Goal: Task Accomplishment & Management: Use online tool/utility

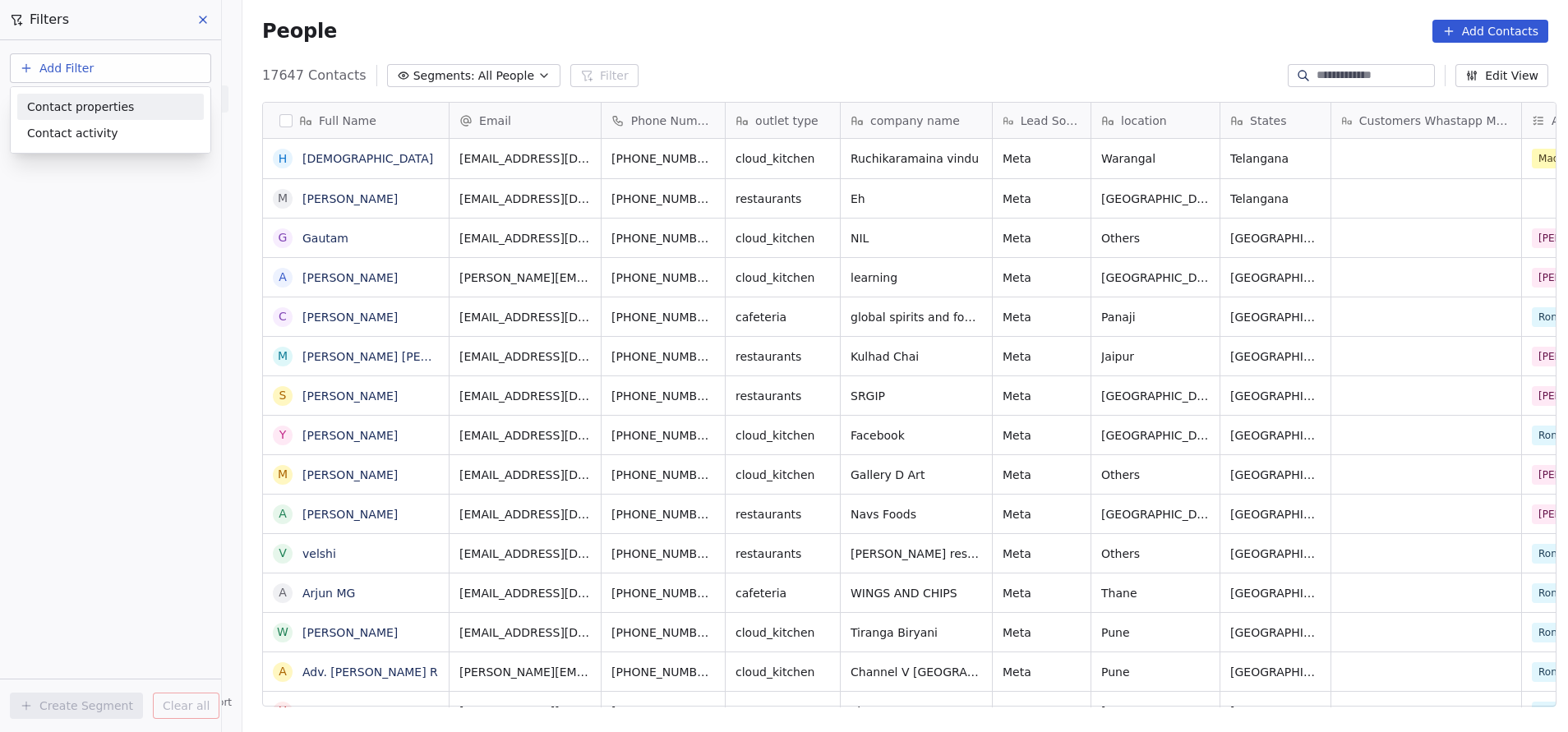
scroll to position [625, 1316]
click at [83, 106] on span "Contact properties" at bounding box center [80, 108] width 107 height 17
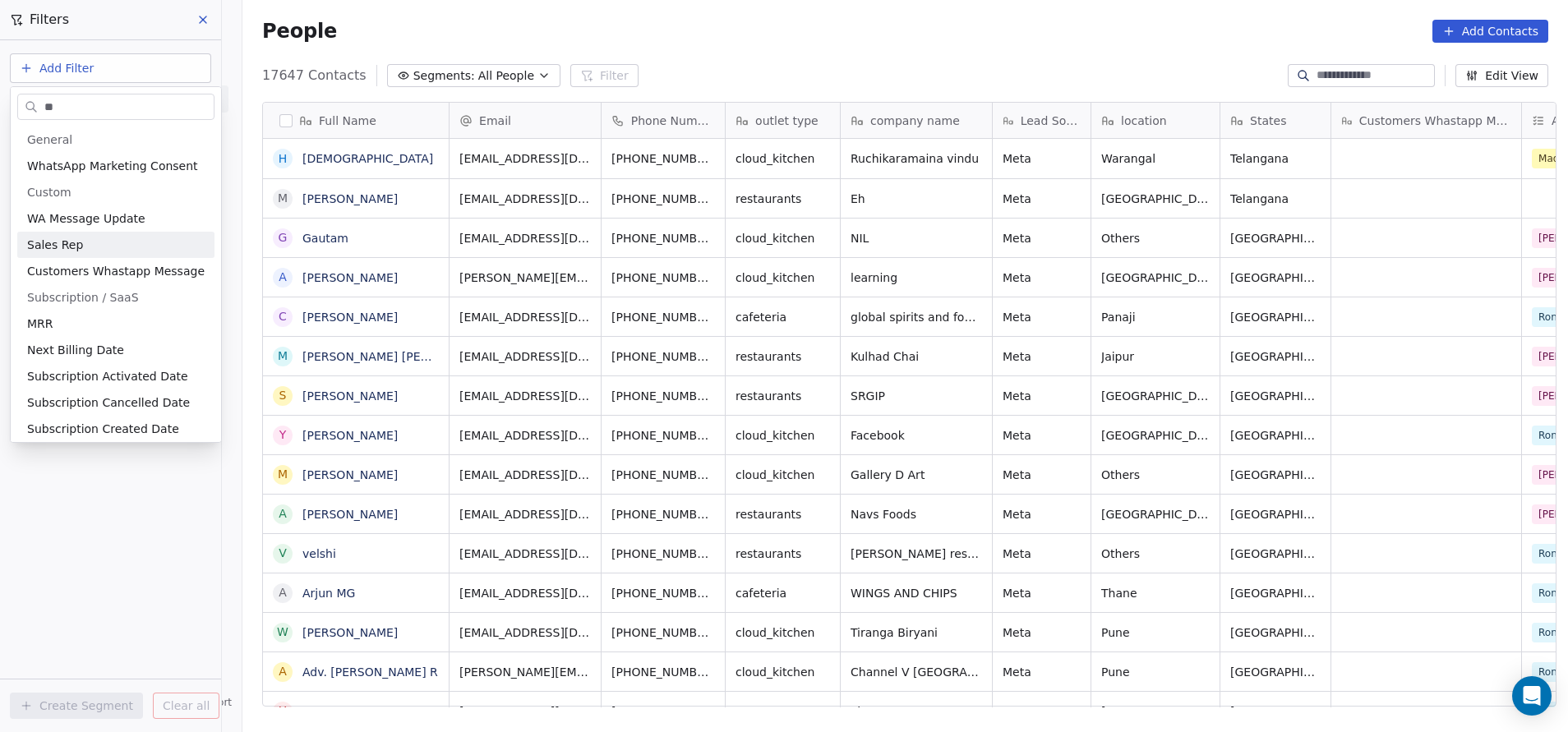
type input "**"
click at [99, 233] on div "Sales Rep" at bounding box center [115, 245] width 197 height 26
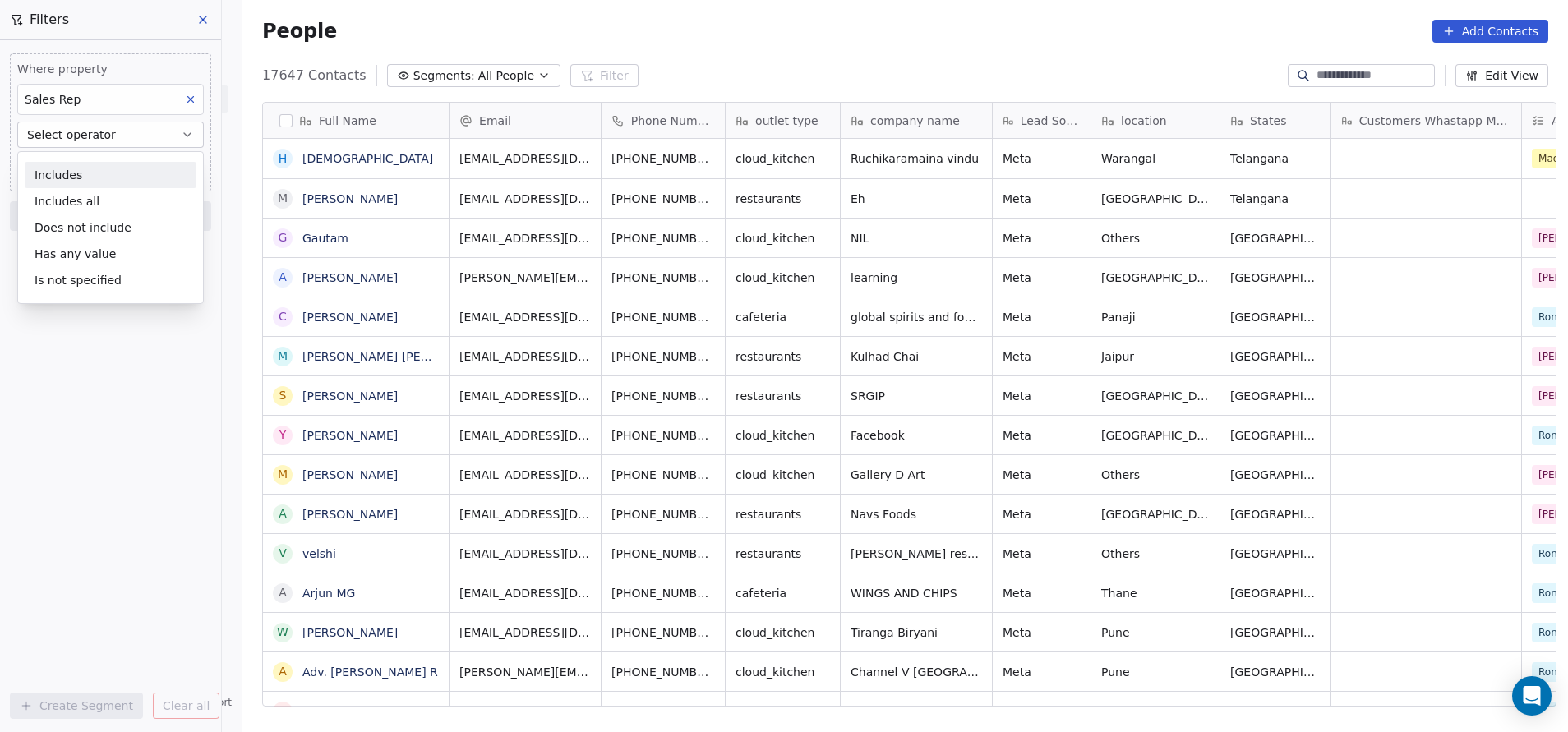
click at [79, 169] on div "Includes" at bounding box center [110, 175] width 172 height 26
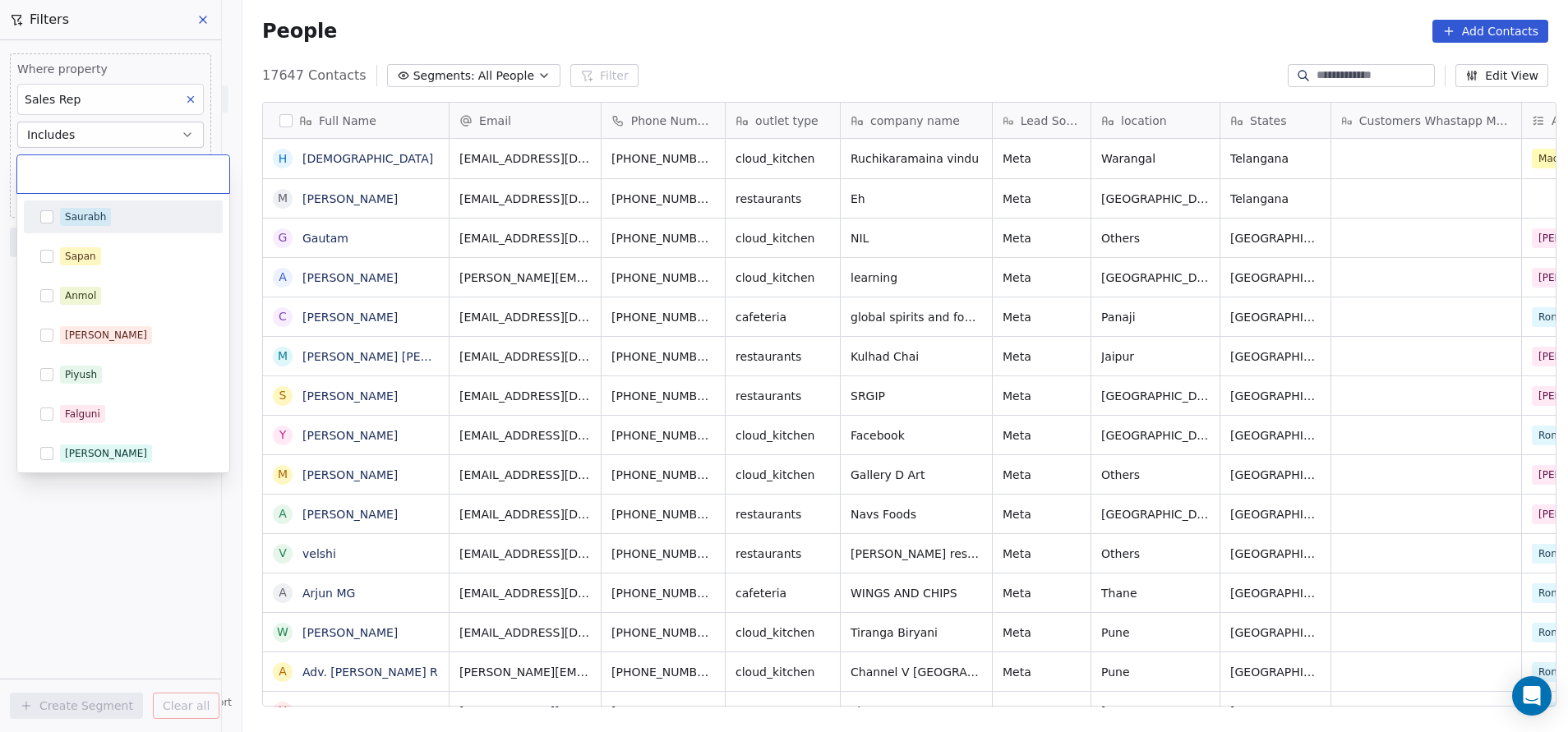
click at [83, 165] on body "On2Cook India Pvt. Ltd. Contacts People Marketing Workflows Campaigns Metrics &…" at bounding box center [784, 366] width 1568 height 732
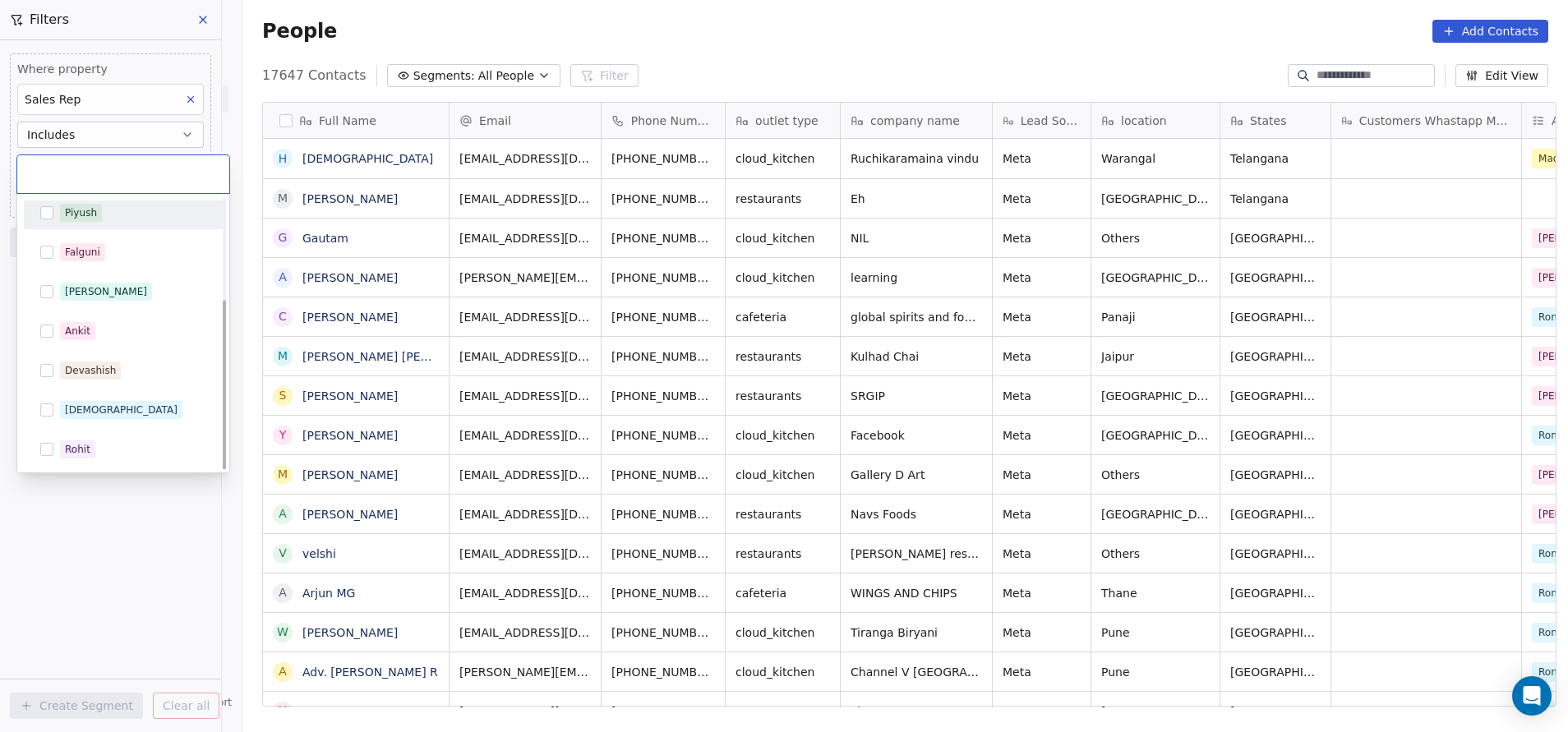
scroll to position [159, 0]
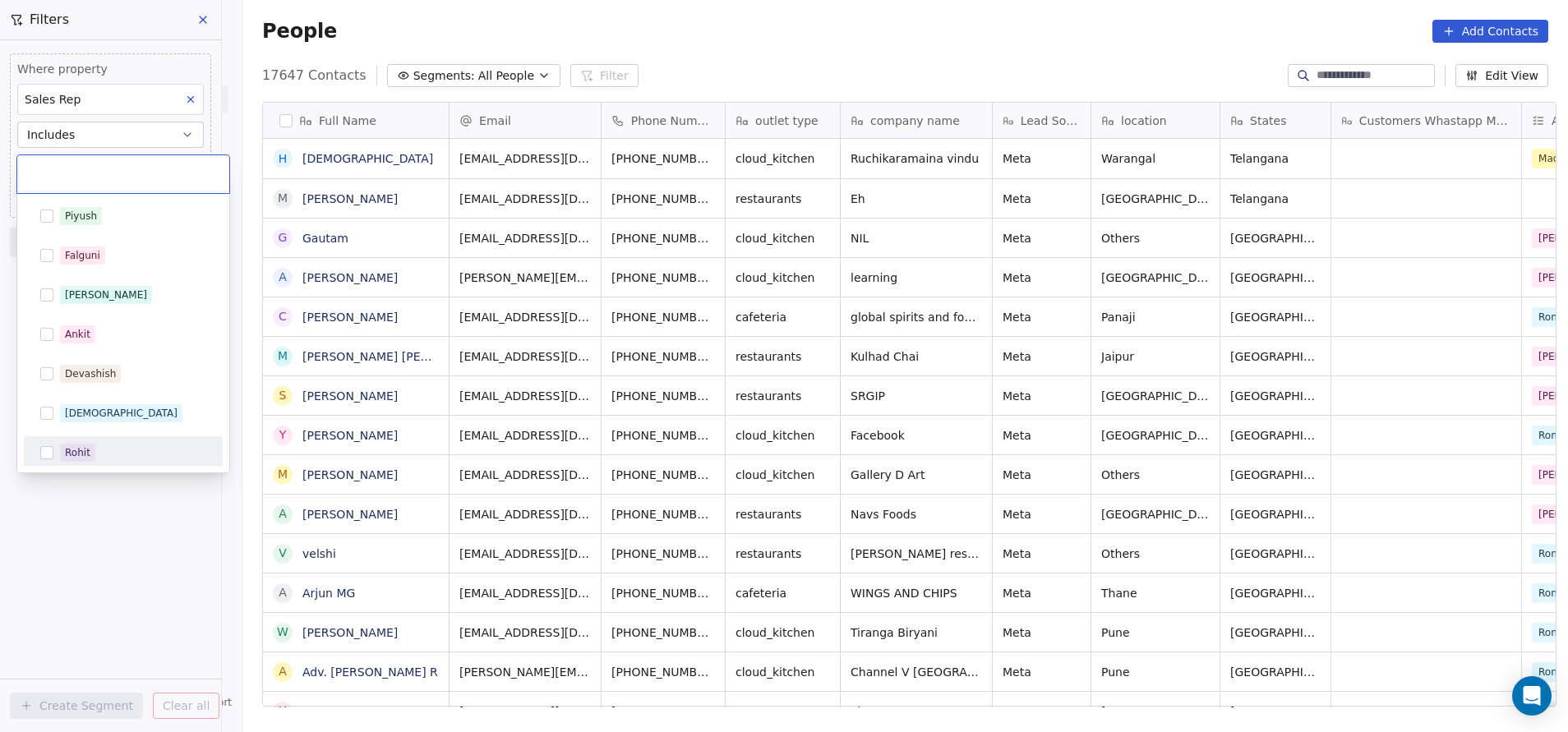
click at [77, 454] on div "Rohit" at bounding box center [77, 453] width 25 height 15
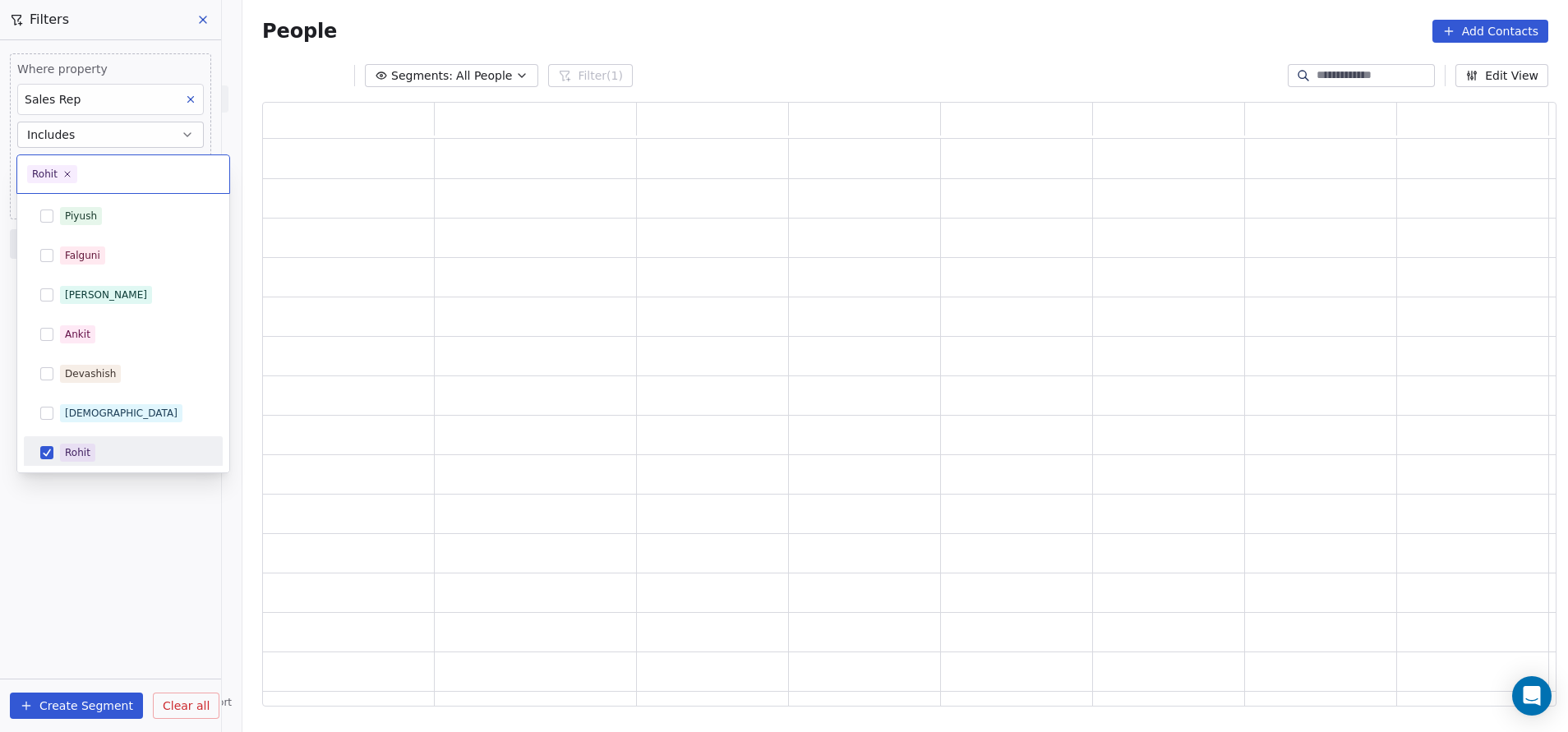
scroll to position [586, 1275]
click at [148, 553] on html "On2Cook India Pvt. Ltd. Contacts People Marketing Workflows Campaigns Metrics &…" at bounding box center [784, 366] width 1568 height 732
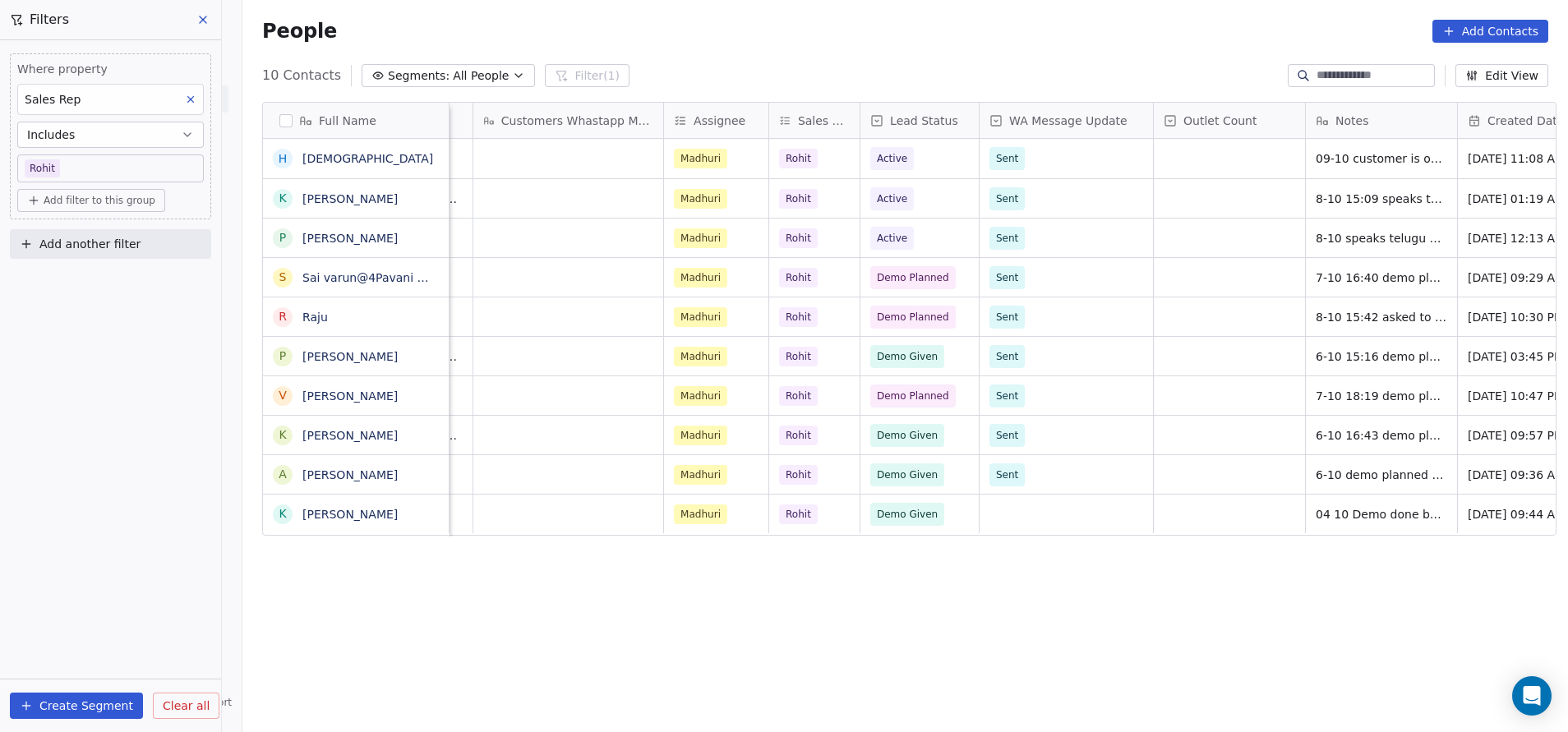
scroll to position [2, 860]
click at [886, 158] on span "Active" at bounding box center [891, 159] width 31 height 17
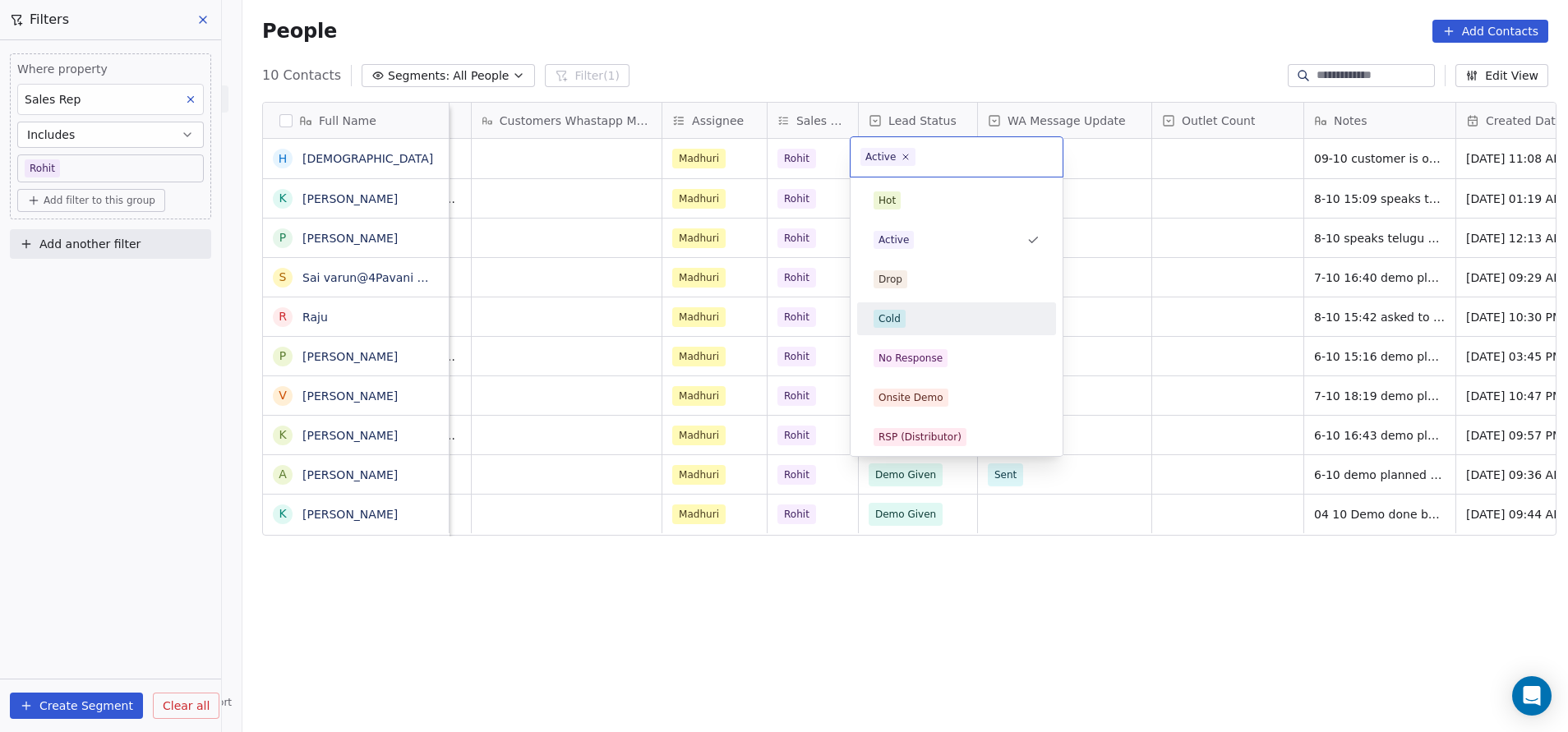
click at [913, 324] on div "Cold" at bounding box center [957, 318] width 166 height 18
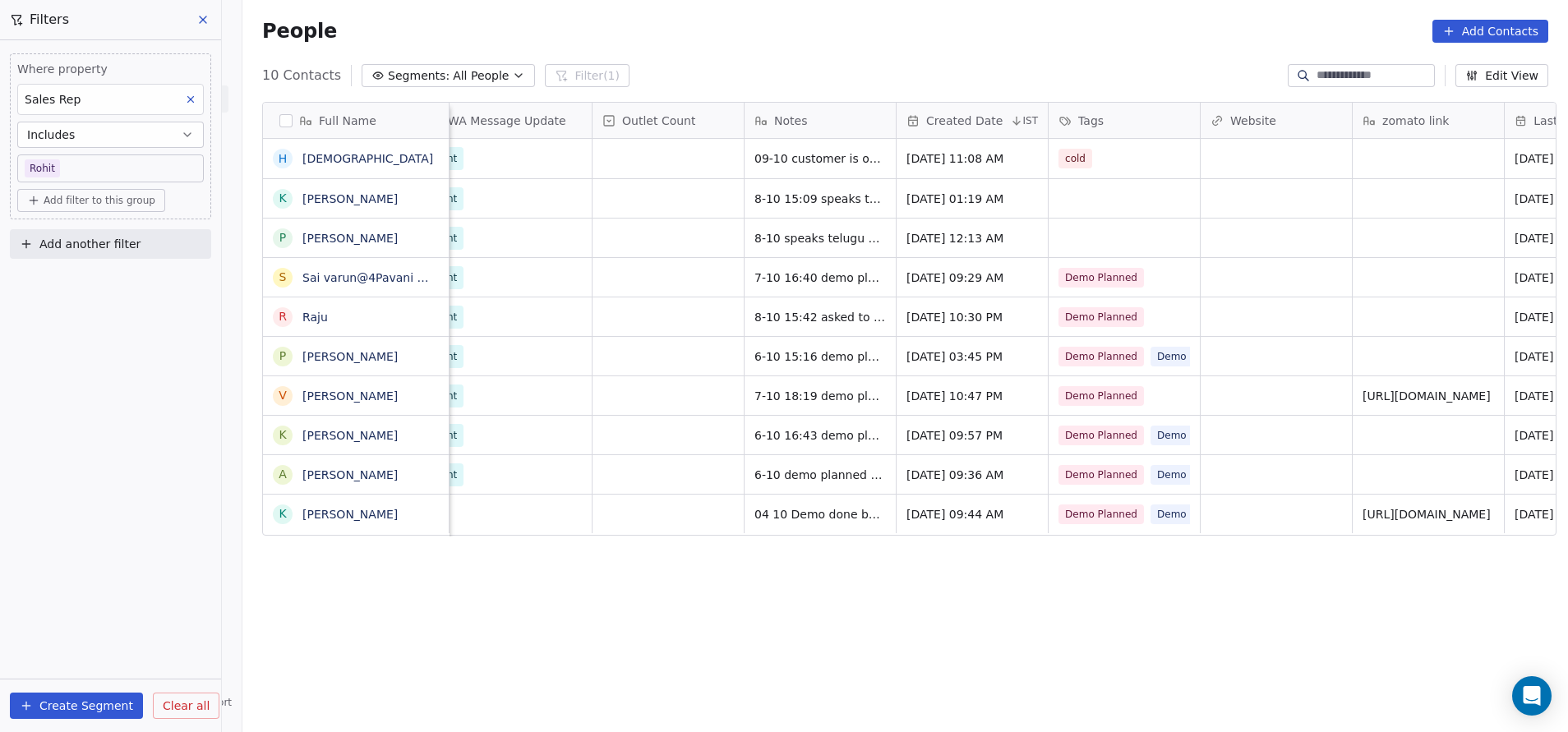
scroll to position [2, 1418]
click at [1076, 159] on span "cold" at bounding box center [1078, 158] width 34 height 20
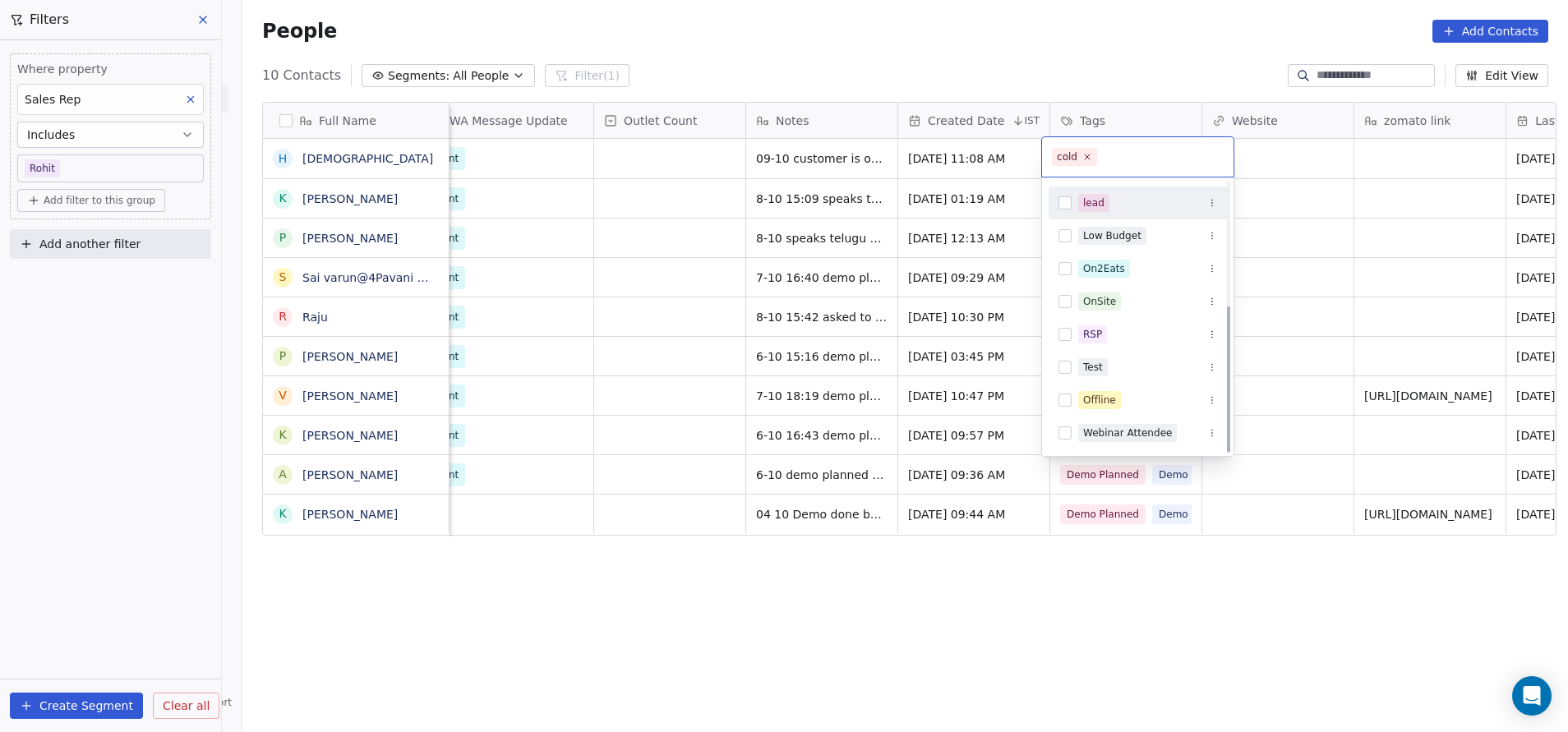
scroll to position [227, 0]
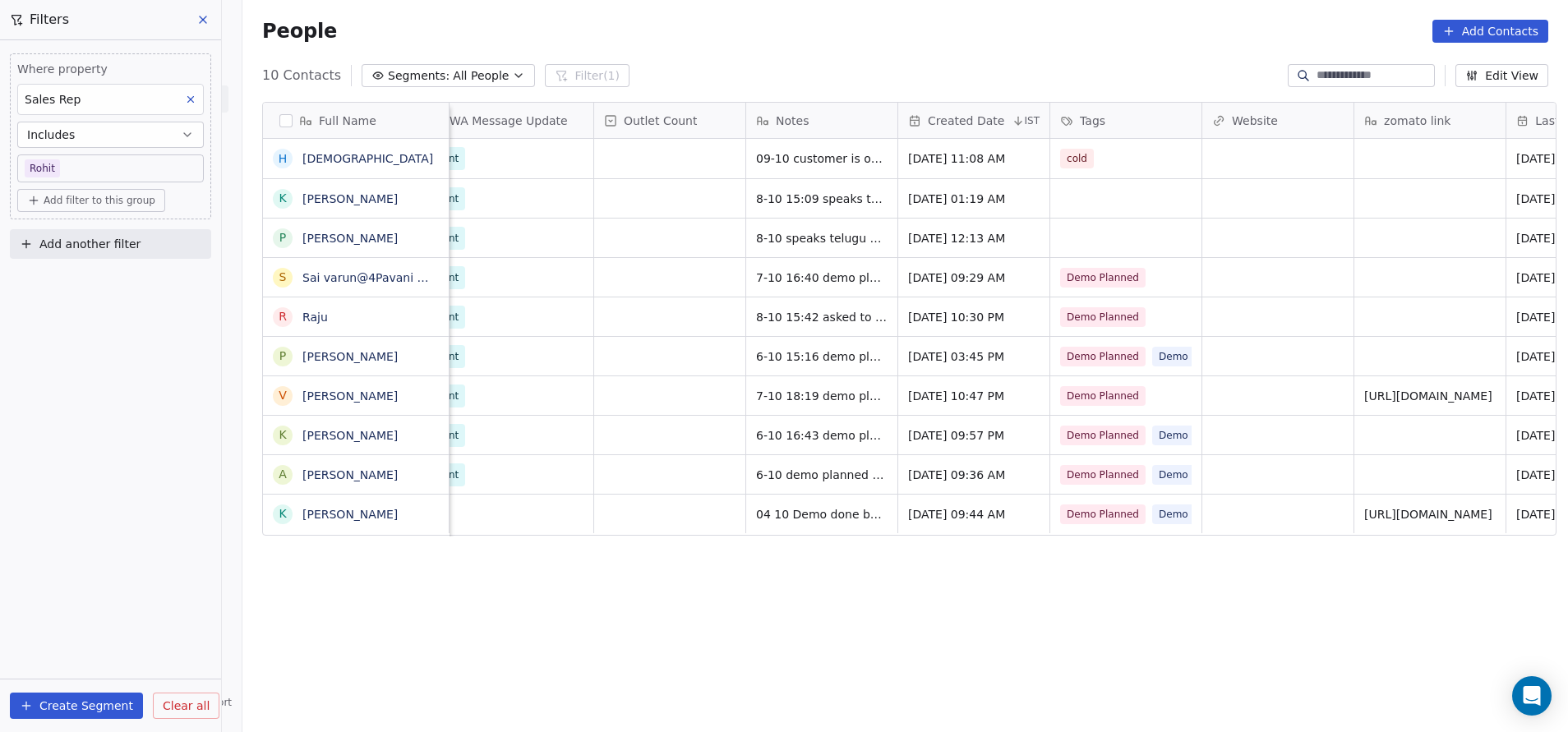
click at [1242, 629] on html "On2Cook India Pvt. Ltd. Contacts People Marketing Workflows Campaigns Metrics &…" at bounding box center [784, 366] width 1568 height 732
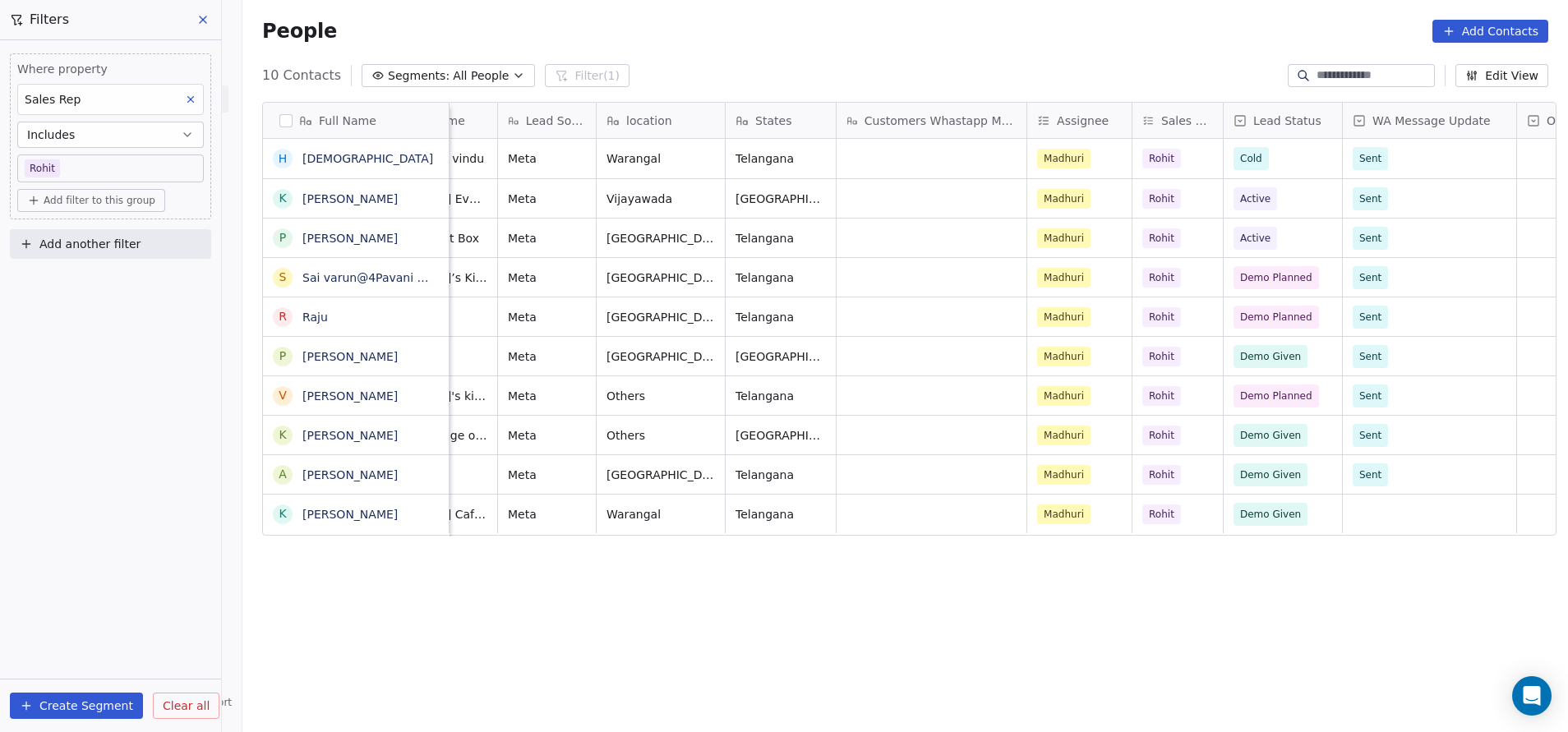
scroll to position [2, 493]
click at [1273, 395] on span "Demo Planned" at bounding box center [1279, 396] width 72 height 17
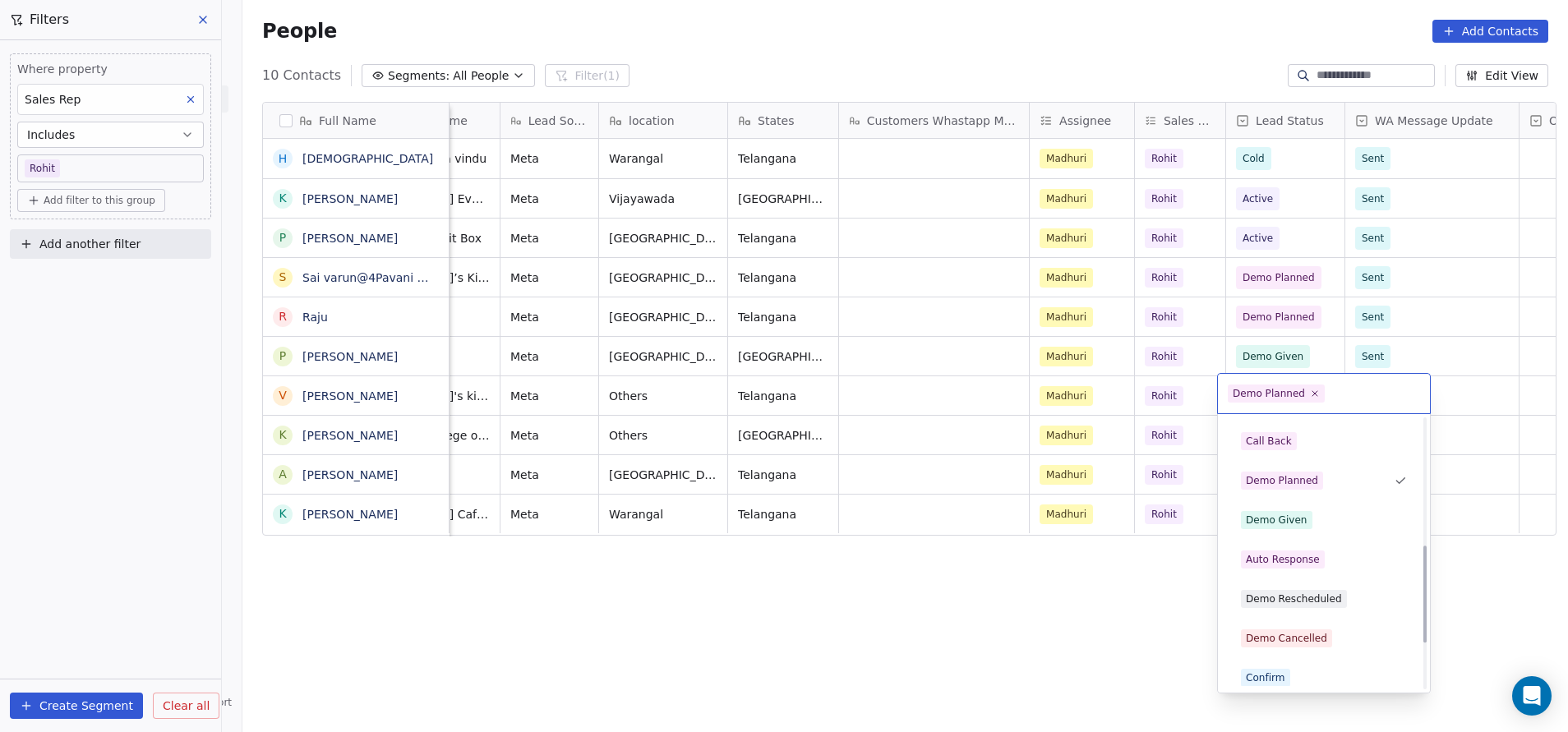
scroll to position [352, 0]
click at [1268, 513] on div "Demo Given" at bounding box center [1277, 520] width 62 height 15
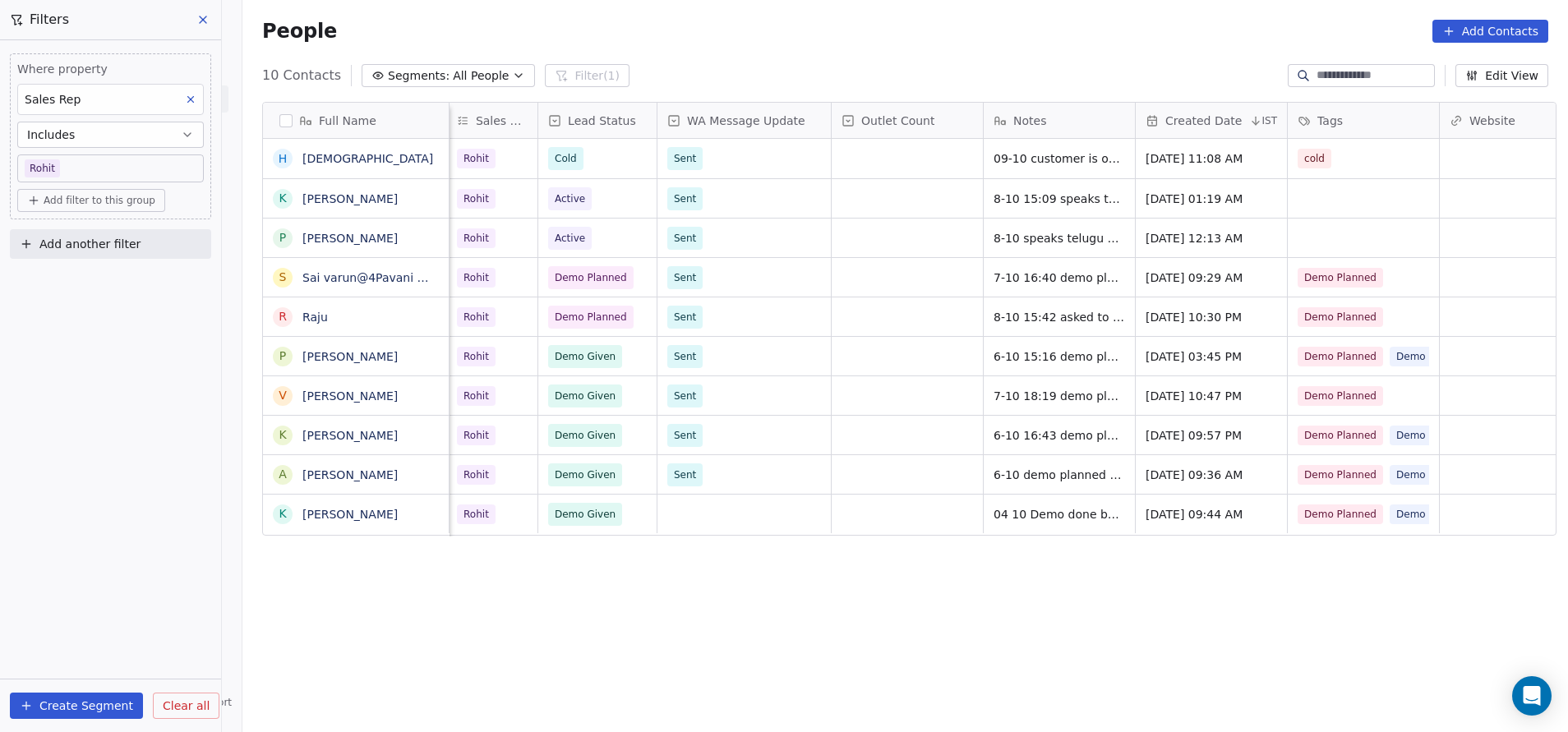
scroll to position [7, 1179]
click at [1003, 502] on span "04 10 Demo done by Rohit 3-10 14:49 demo planned for 5 pm [DATE] they have a ca…" at bounding box center [1094, 535] width 195 height 65
click at [1091, 611] on html "On2Cook India Pvt. Ltd. Contacts People Marketing Workflows Campaigns Metrics &…" at bounding box center [784, 366] width 1568 height 732
